Goal: Information Seeking & Learning: Learn about a topic

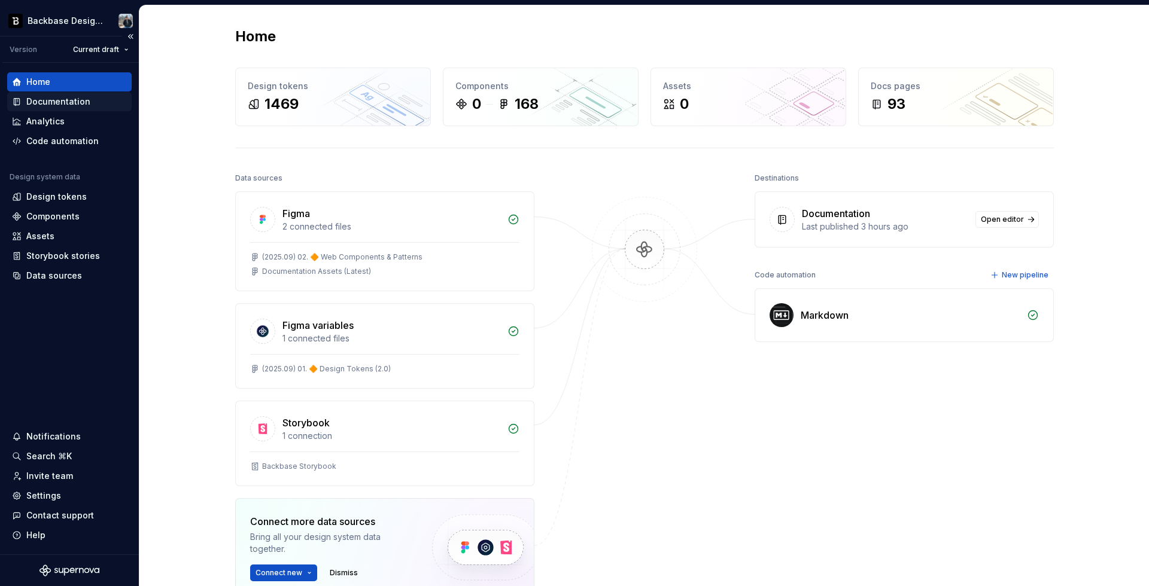
click at [92, 105] on div "Documentation" at bounding box center [69, 102] width 115 height 12
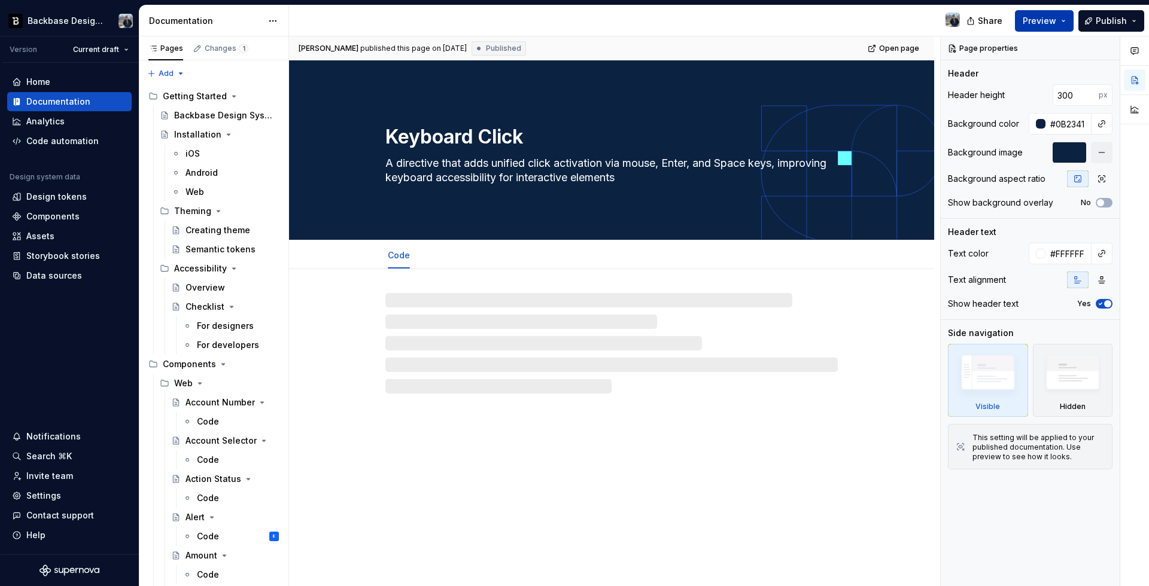
click at [1055, 16] on span "Preview" at bounding box center [1039, 21] width 34 height 12
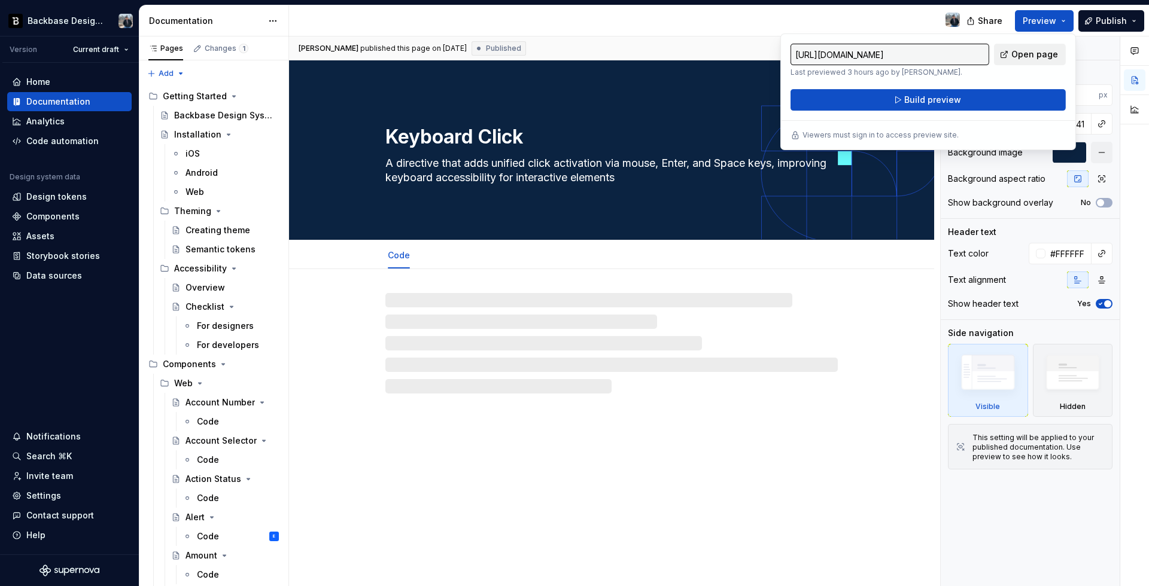
click at [1020, 46] on link "Open page" at bounding box center [1030, 55] width 72 height 22
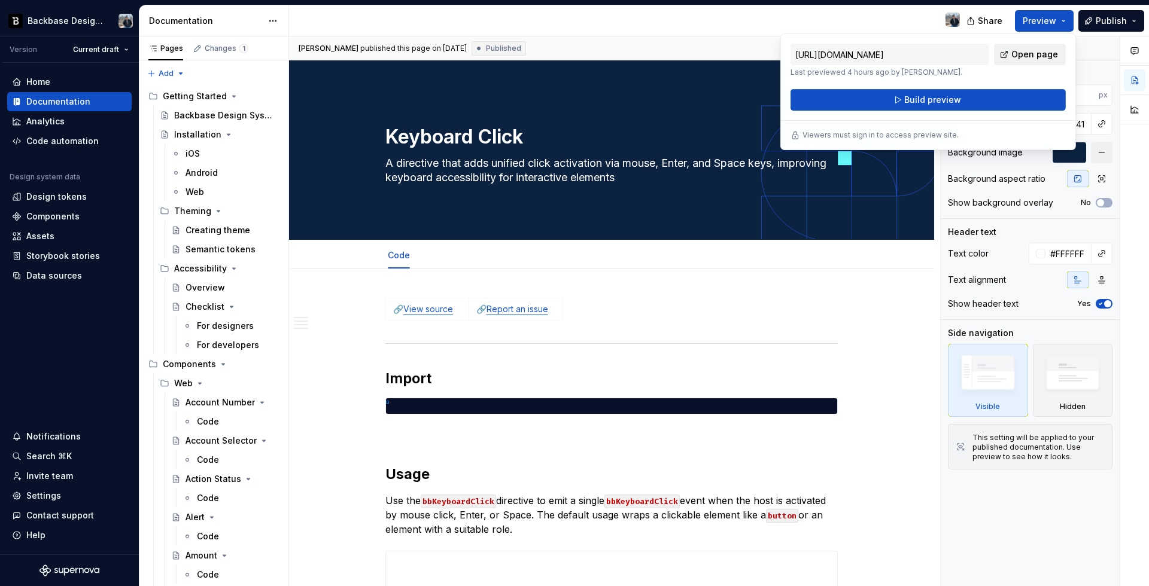
type textarea "*"
